Goal: Information Seeking & Learning: Learn about a topic

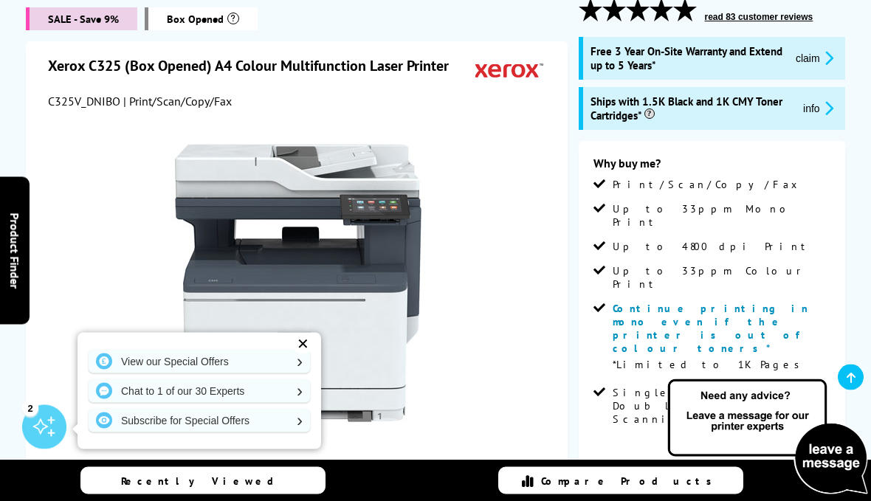
scroll to position [213, 0]
click at [812, 117] on button "info" at bounding box center [818, 108] width 39 height 17
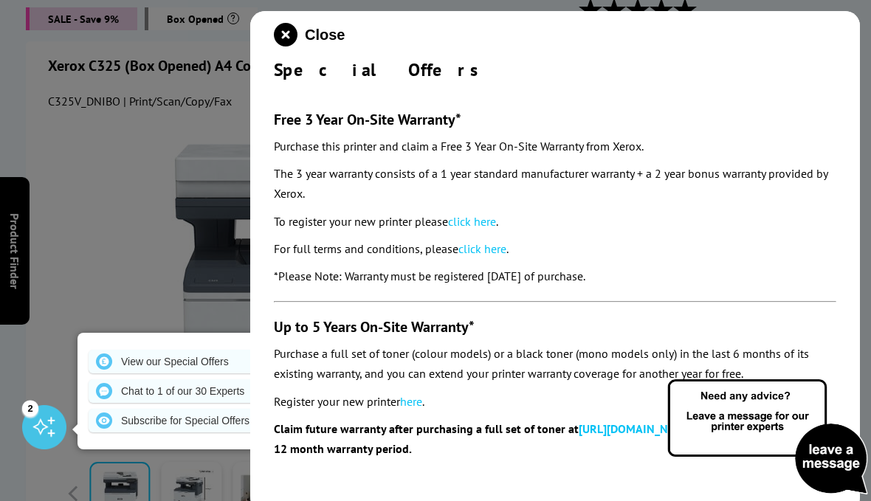
scroll to position [0, 0]
click at [289, 44] on icon "close modal" at bounding box center [286, 35] width 24 height 24
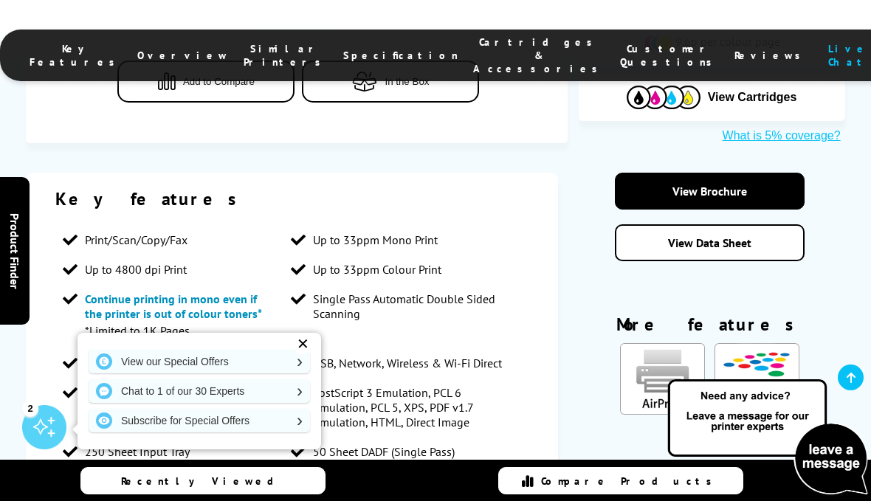
scroll to position [937, 0]
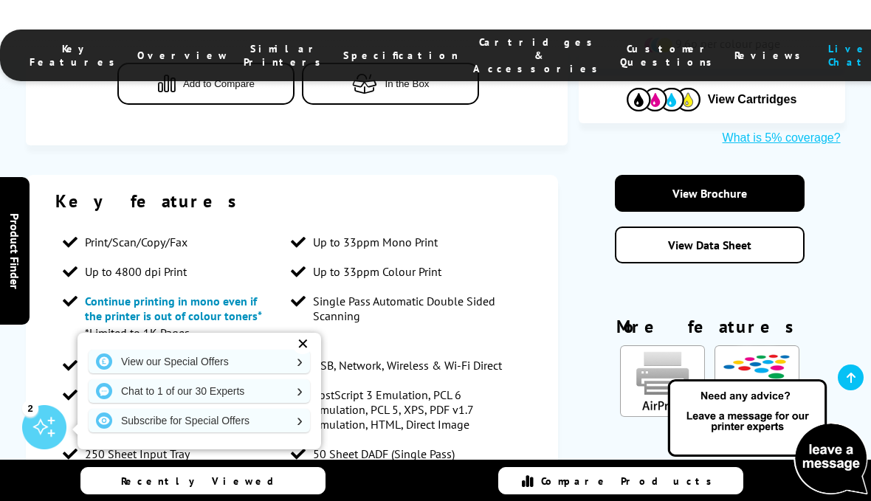
click at [677, 345] on img "KeyFeatureModal85" at bounding box center [662, 381] width 85 height 72
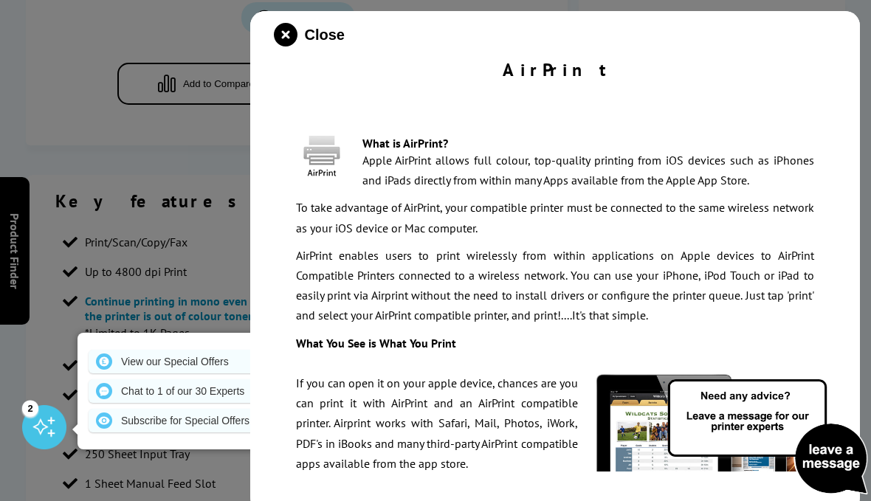
click at [281, 34] on icon "close modal" at bounding box center [286, 35] width 24 height 24
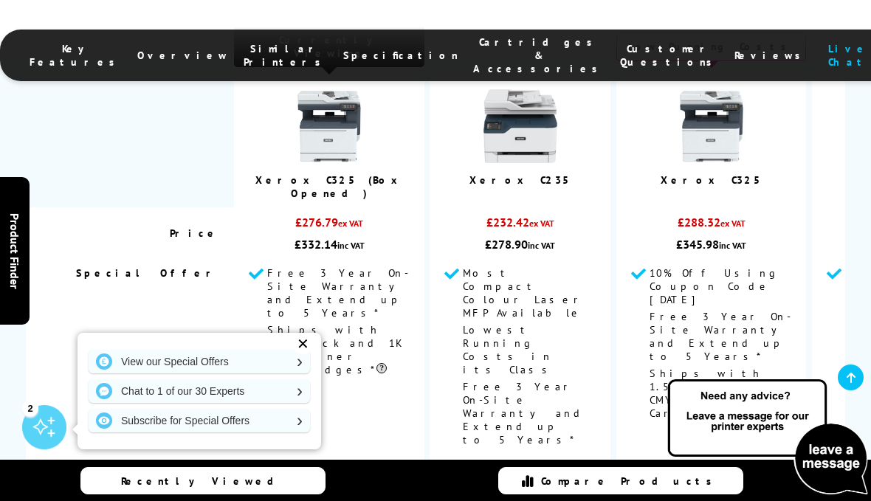
scroll to position [4114, 0]
